Goal: Task Accomplishment & Management: Complete application form

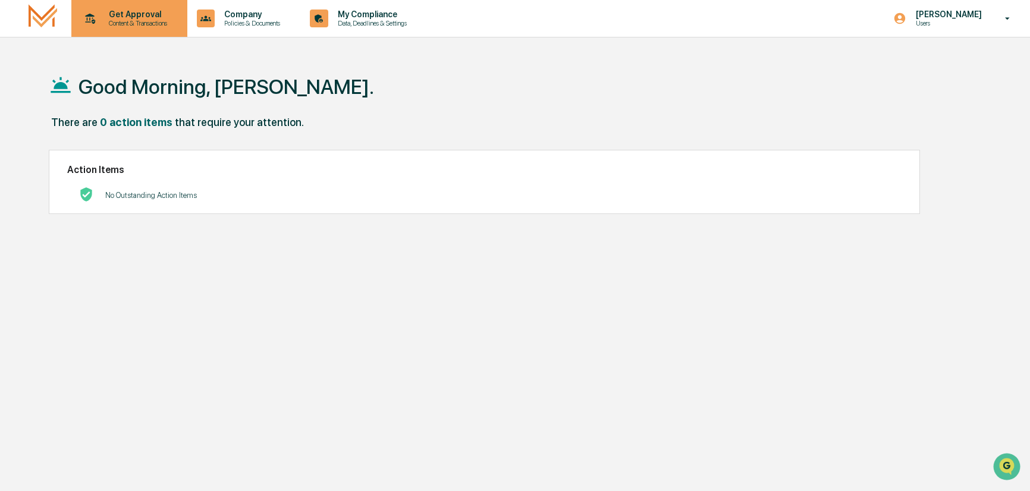
click at [150, 24] on p "Content & Transactions" at bounding box center [136, 23] width 74 height 8
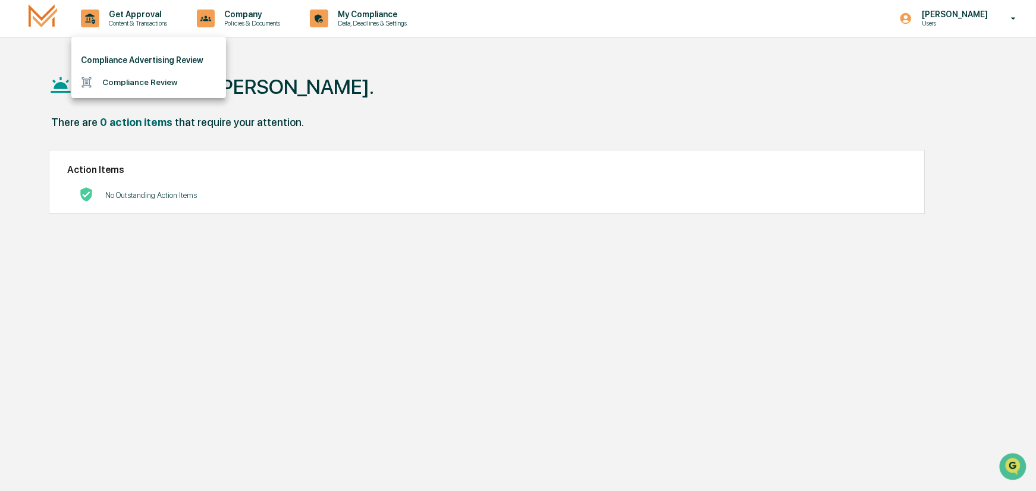
click at [157, 81] on li "Compliance Review" at bounding box center [148, 82] width 155 height 22
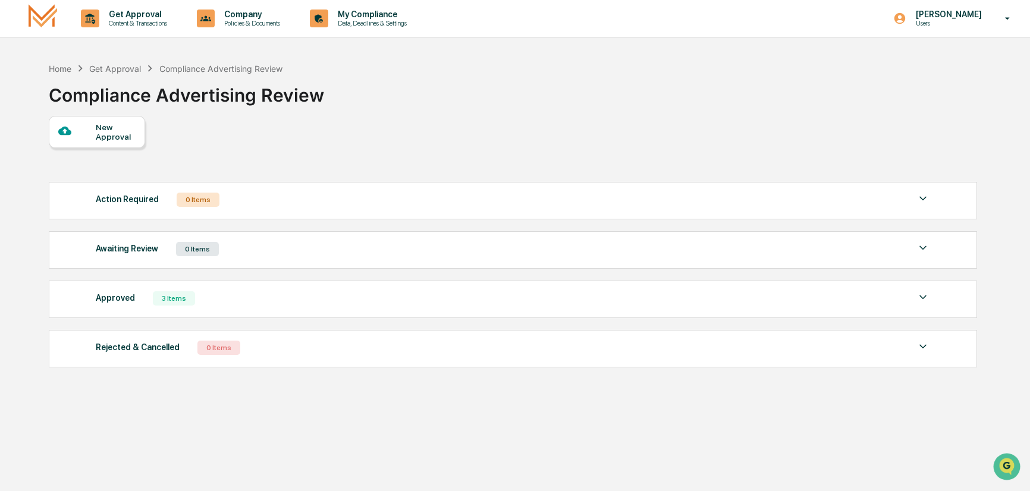
click at [109, 129] on div "New Approval" at bounding box center [116, 132] width 40 height 19
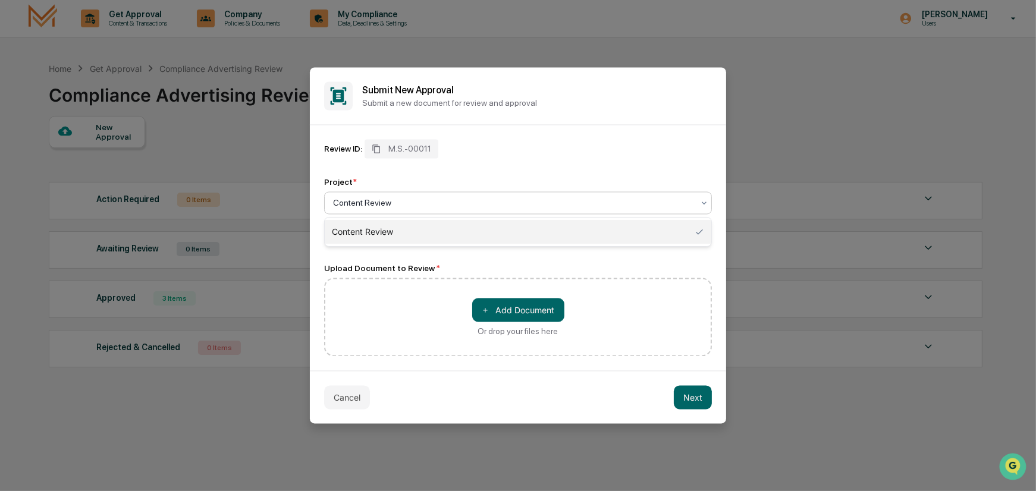
click at [365, 205] on div at bounding box center [513, 203] width 360 height 12
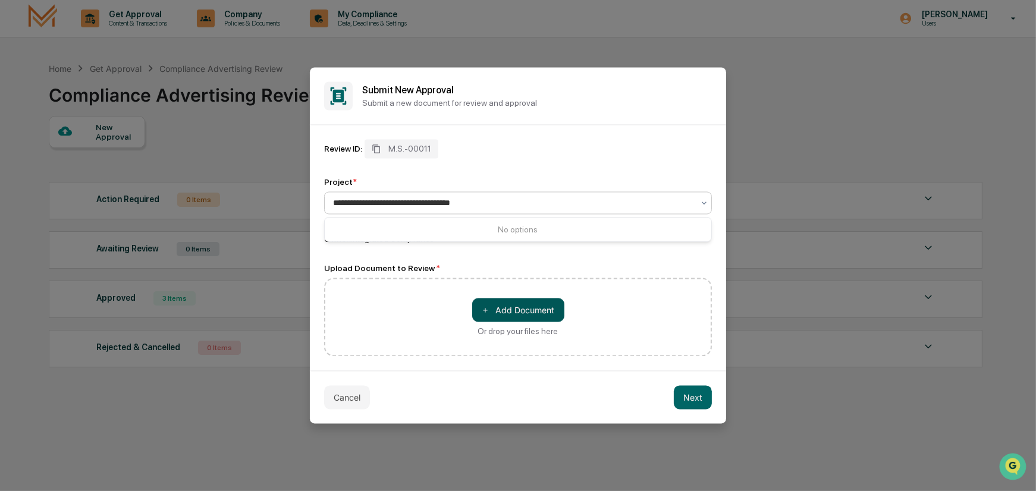
type input "**********"
click at [538, 310] on button "＋ Add Document" at bounding box center [518, 311] width 92 height 24
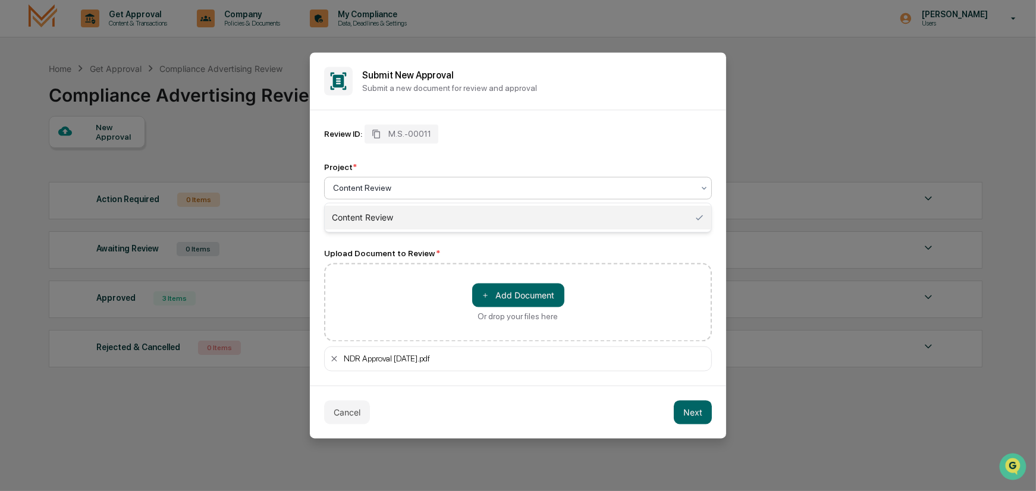
click at [701, 186] on icon at bounding box center [704, 189] width 10 height 10
click at [399, 183] on div at bounding box center [513, 189] width 360 height 12
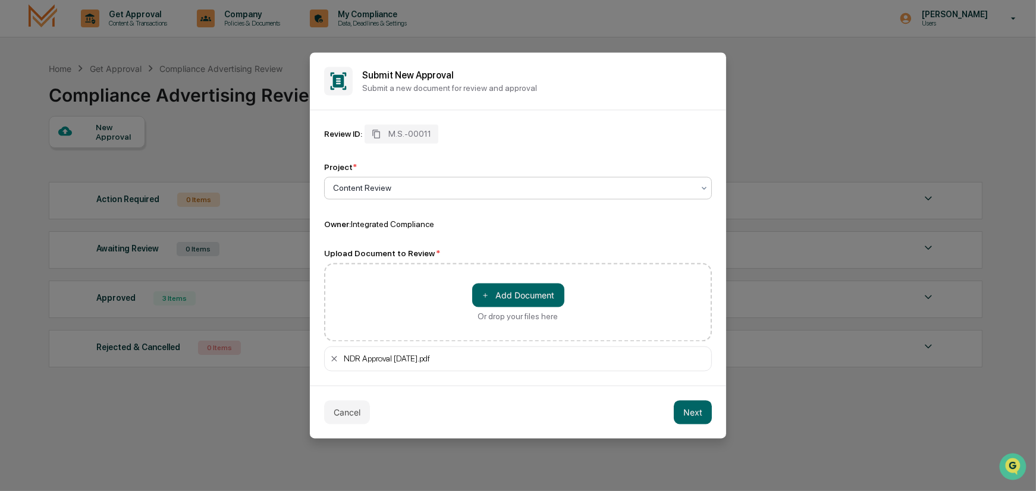
click at [374, 186] on div at bounding box center [513, 189] width 360 height 12
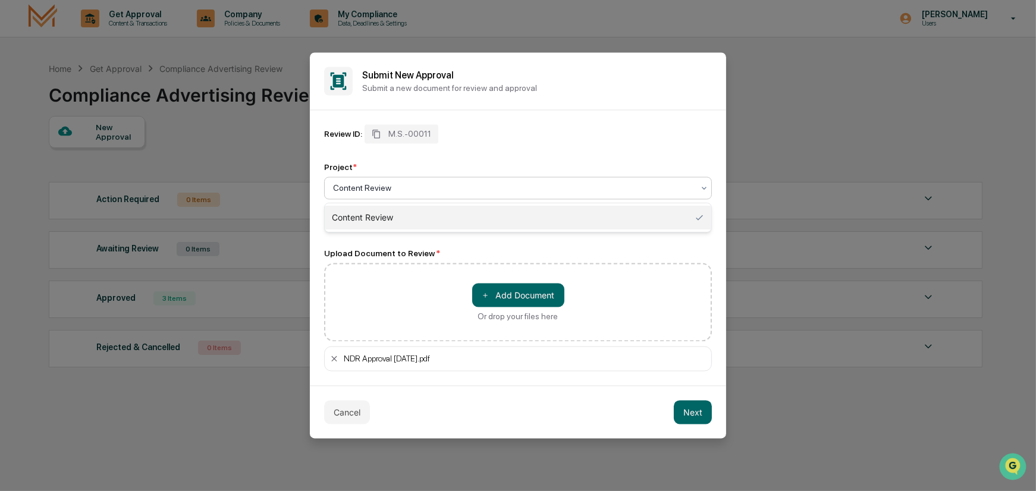
click at [399, 214] on div "Content Review" at bounding box center [518, 218] width 387 height 24
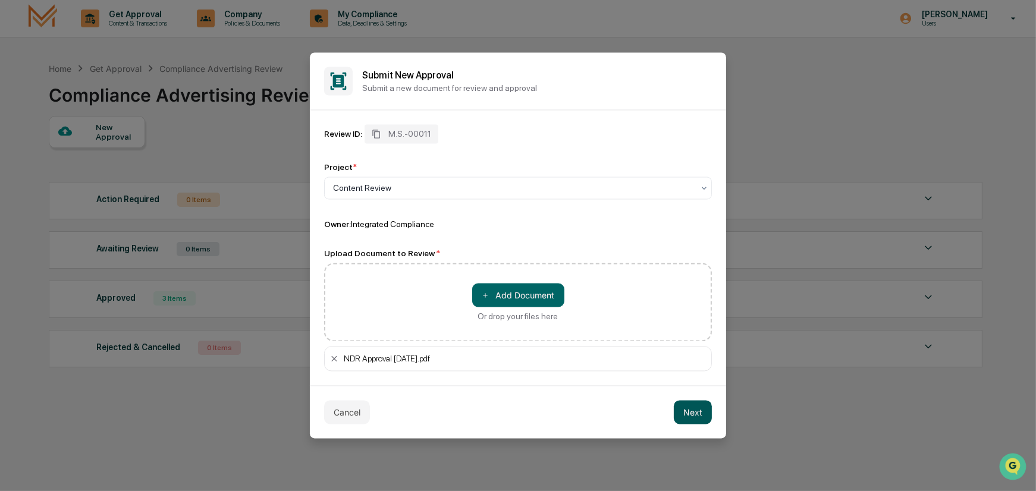
click at [694, 413] on button "Next" at bounding box center [693, 413] width 38 height 24
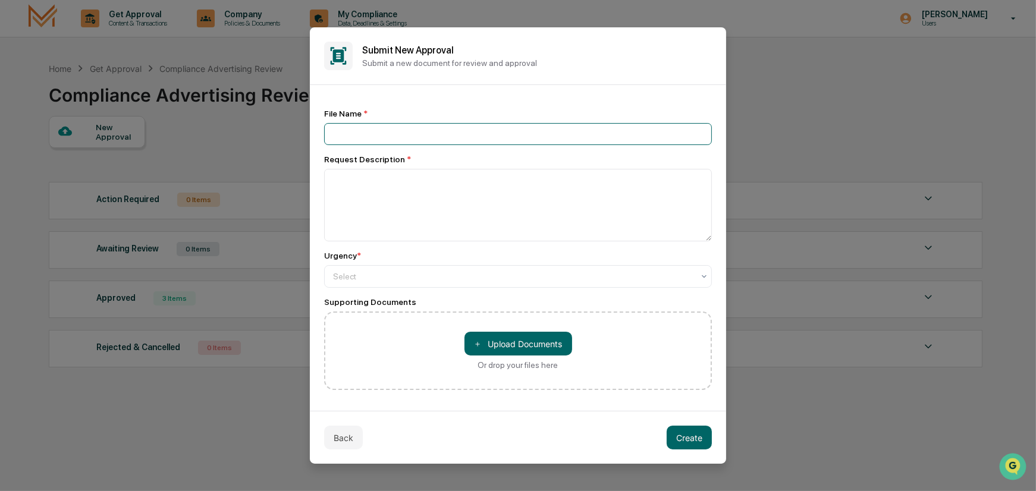
click at [391, 137] on input at bounding box center [518, 134] width 388 height 22
type input "**********"
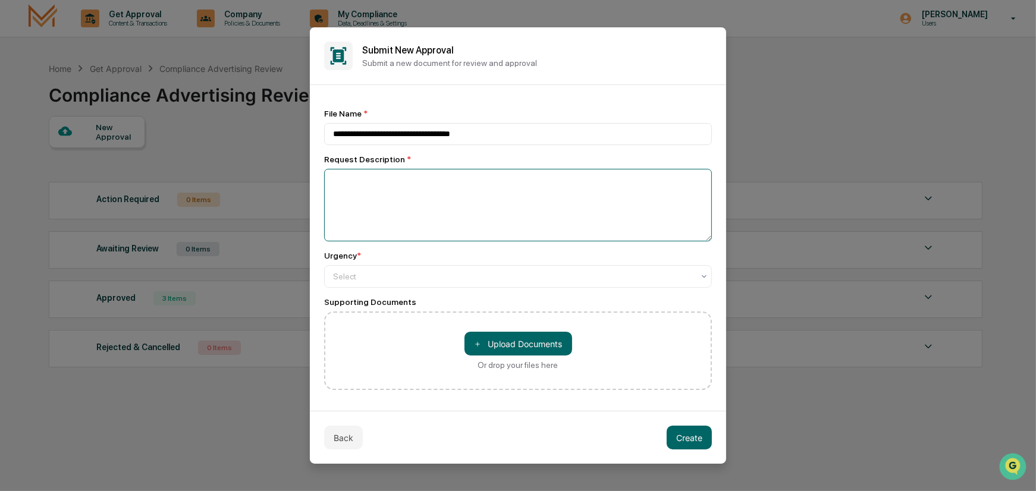
click at [370, 182] on textarea at bounding box center [518, 205] width 388 height 73
type textarea "**********"
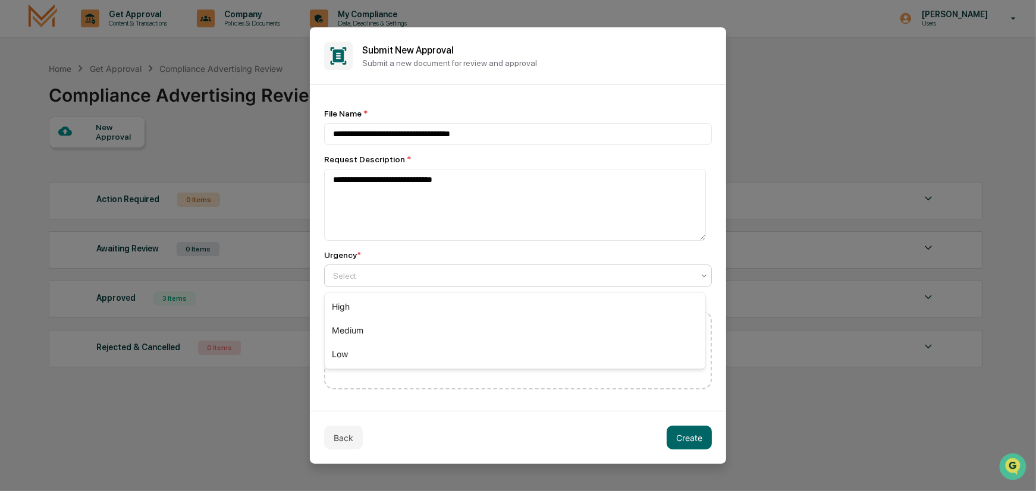
click at [448, 274] on div at bounding box center [513, 276] width 360 height 12
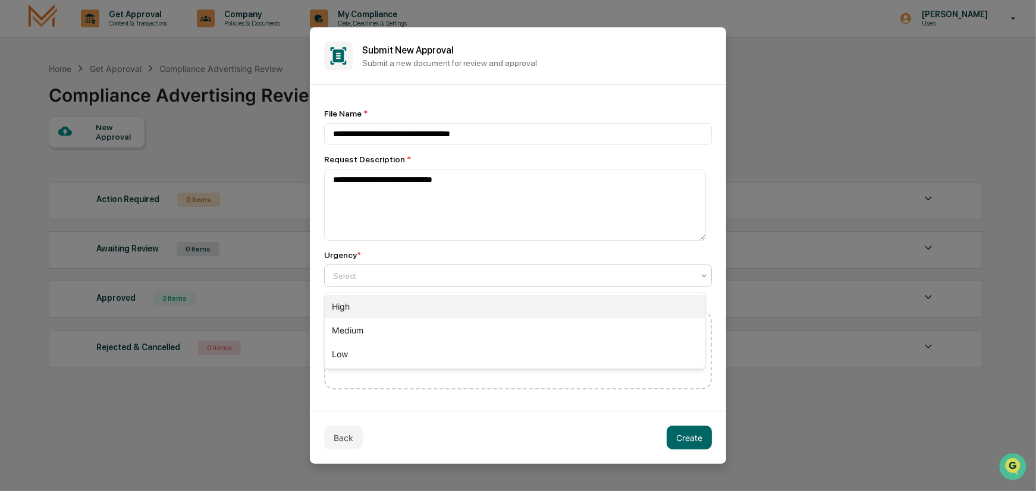
click at [382, 302] on div "High" at bounding box center [515, 307] width 381 height 24
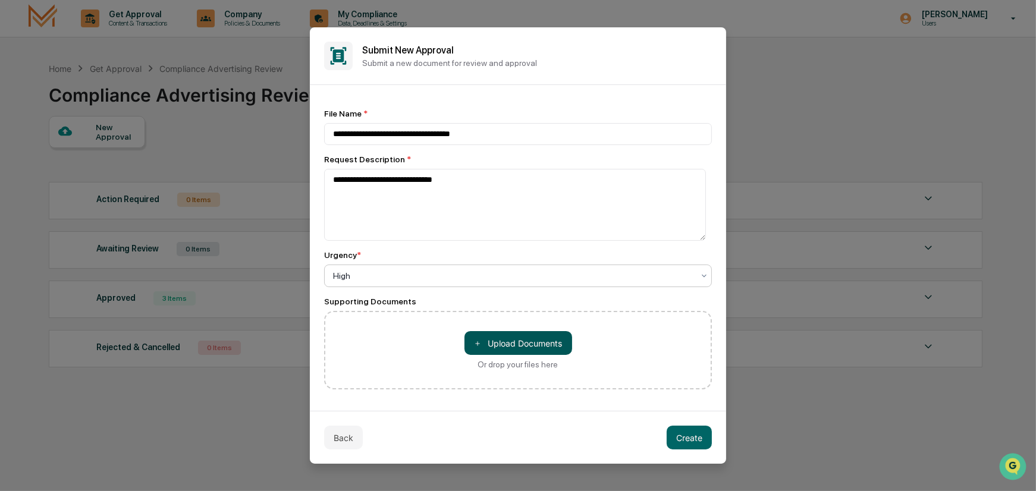
click at [509, 343] on button "＋ Upload Documents" at bounding box center [519, 343] width 108 height 24
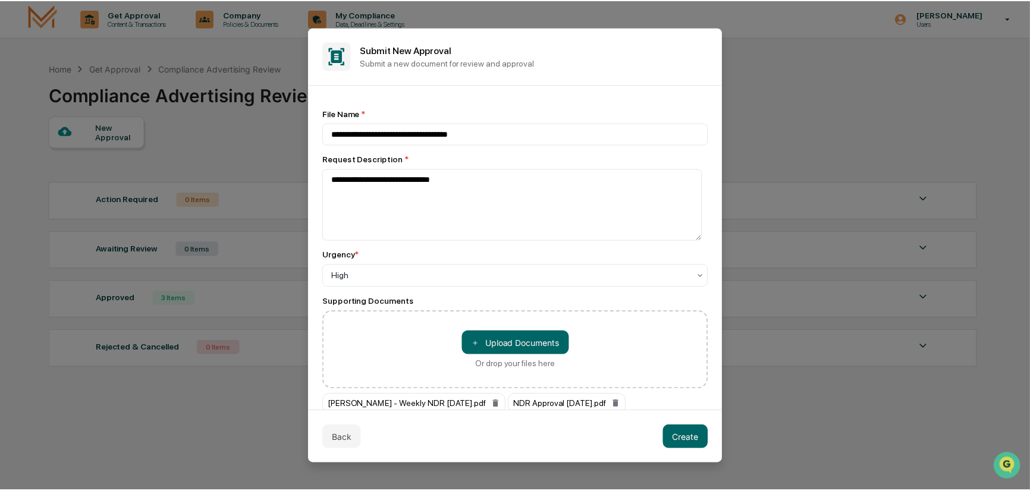
scroll to position [52, 0]
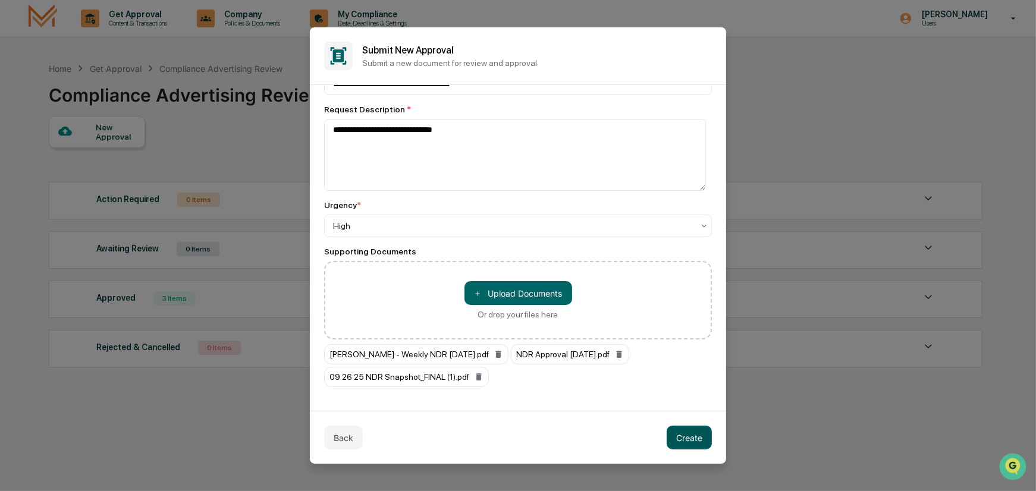
click at [692, 436] on button "Create" at bounding box center [689, 438] width 45 height 24
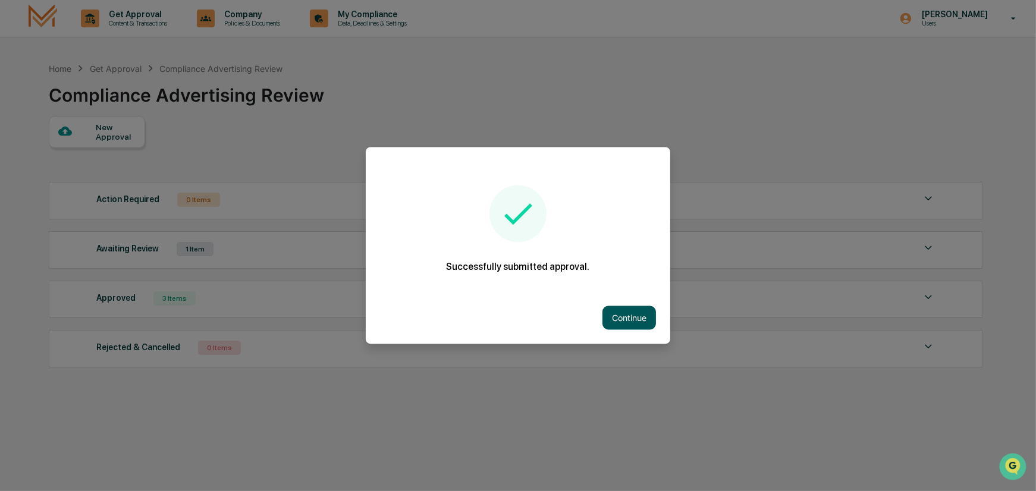
click at [626, 316] on button "Continue" at bounding box center [630, 318] width 54 height 24
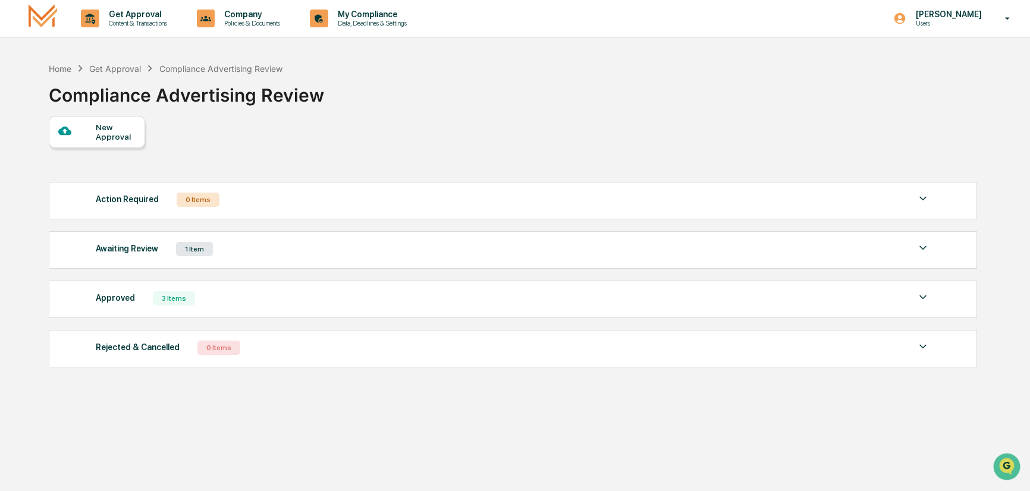
scroll to position [56, 0]
